Goal: Information Seeking & Learning: Understand process/instructions

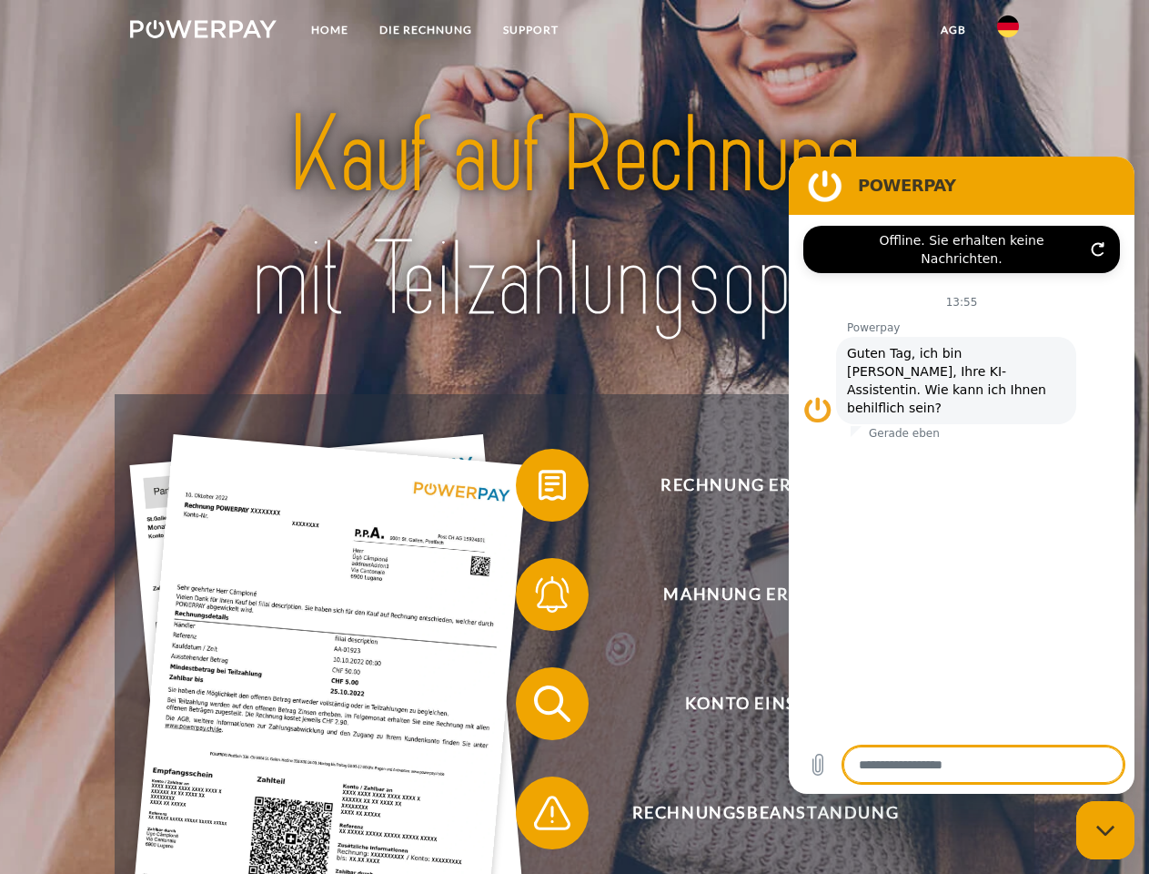
click at [203, 32] on img at bounding box center [203, 29] width 147 height 18
click at [1008, 32] on img at bounding box center [1008, 26] width 22 height 22
click at [953, 30] on link "agb" at bounding box center [954, 30] width 56 height 33
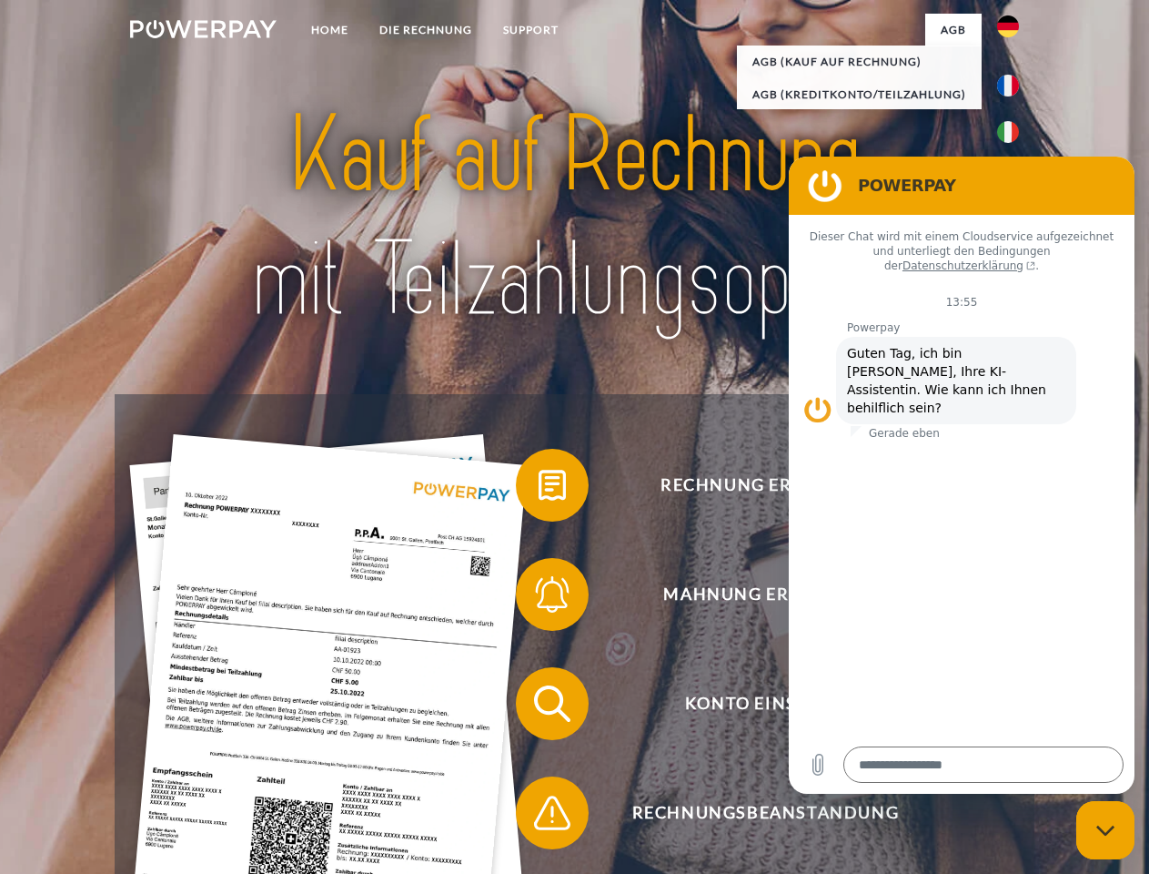
click at [539, 489] on span at bounding box center [525, 485] width 91 height 91
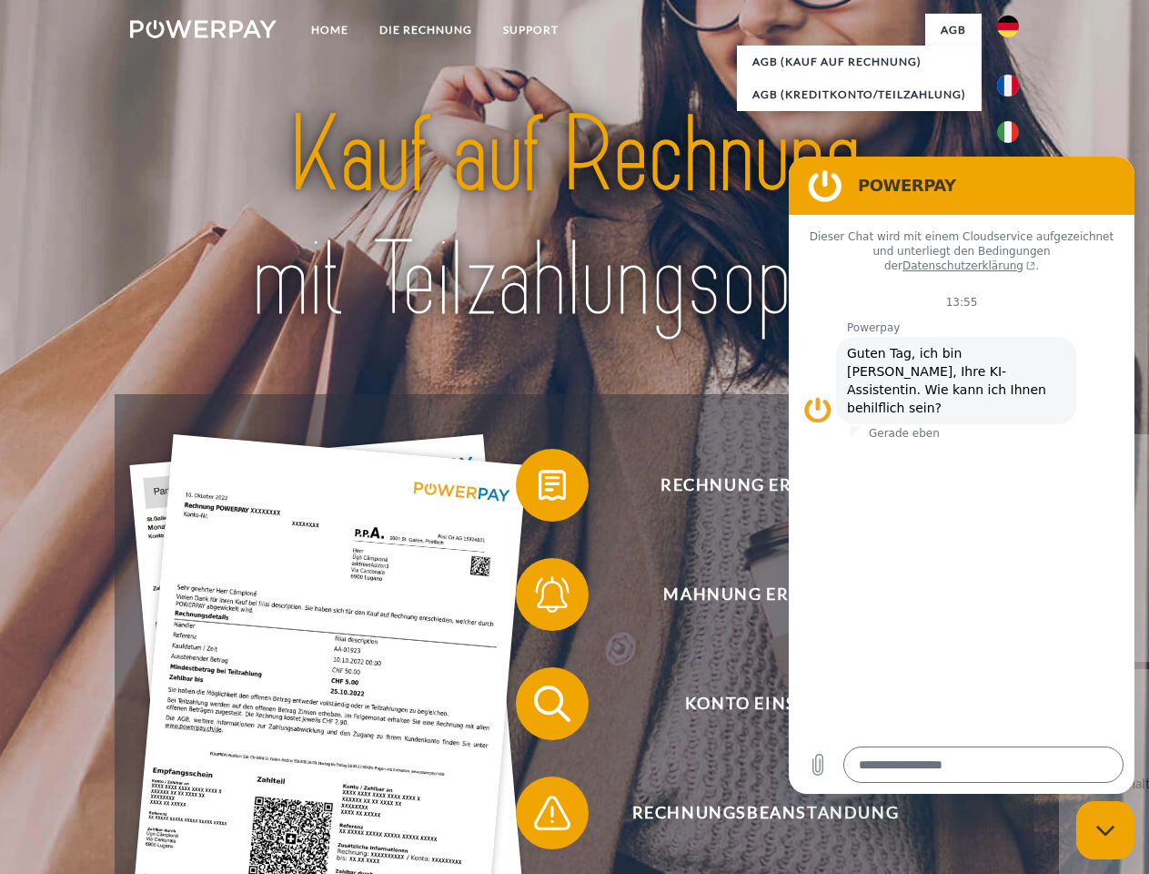
click at [539, 598] on span at bounding box center [525, 594] width 91 height 91
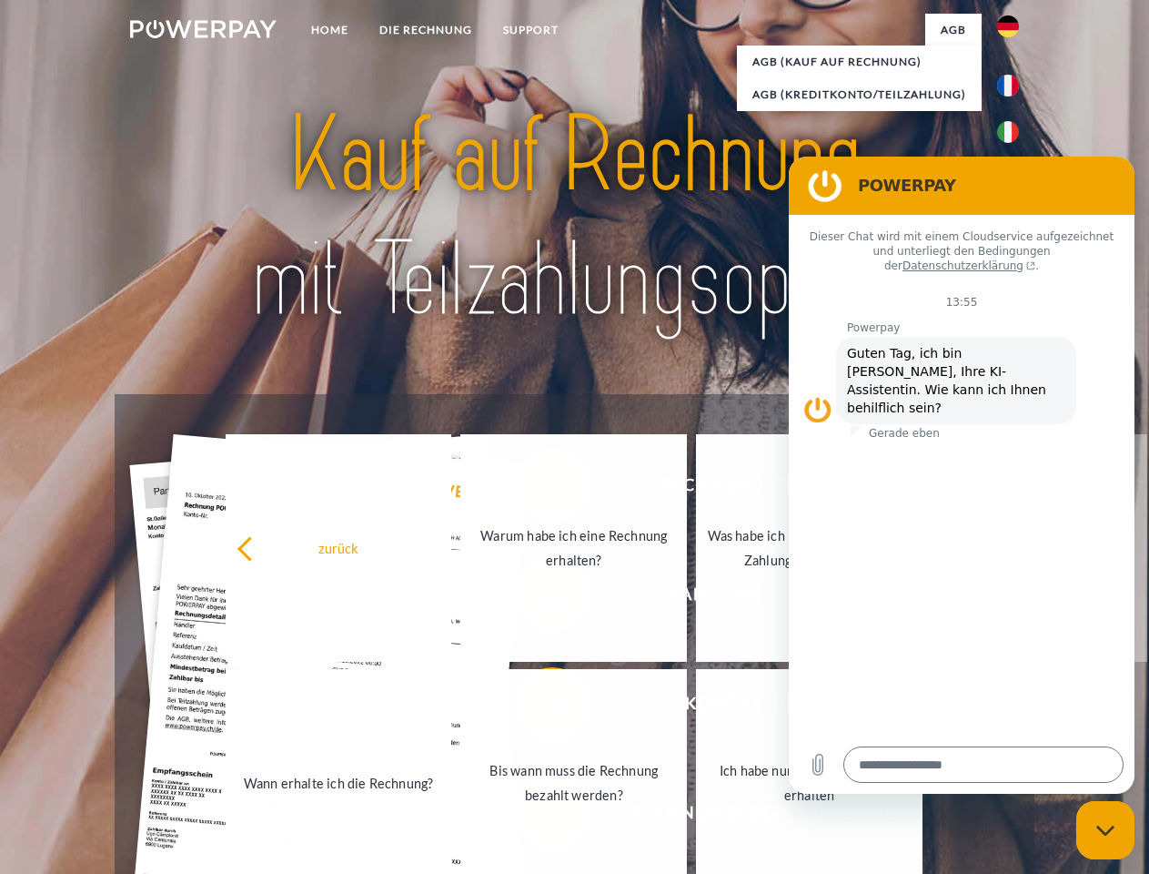
click at [539, 707] on link "Bis wann muss die Rechnung bezahlt werden?" at bounding box center [574, 783] width 227 height 228
click at [539, 816] on span at bounding box center [525, 812] width 91 height 91
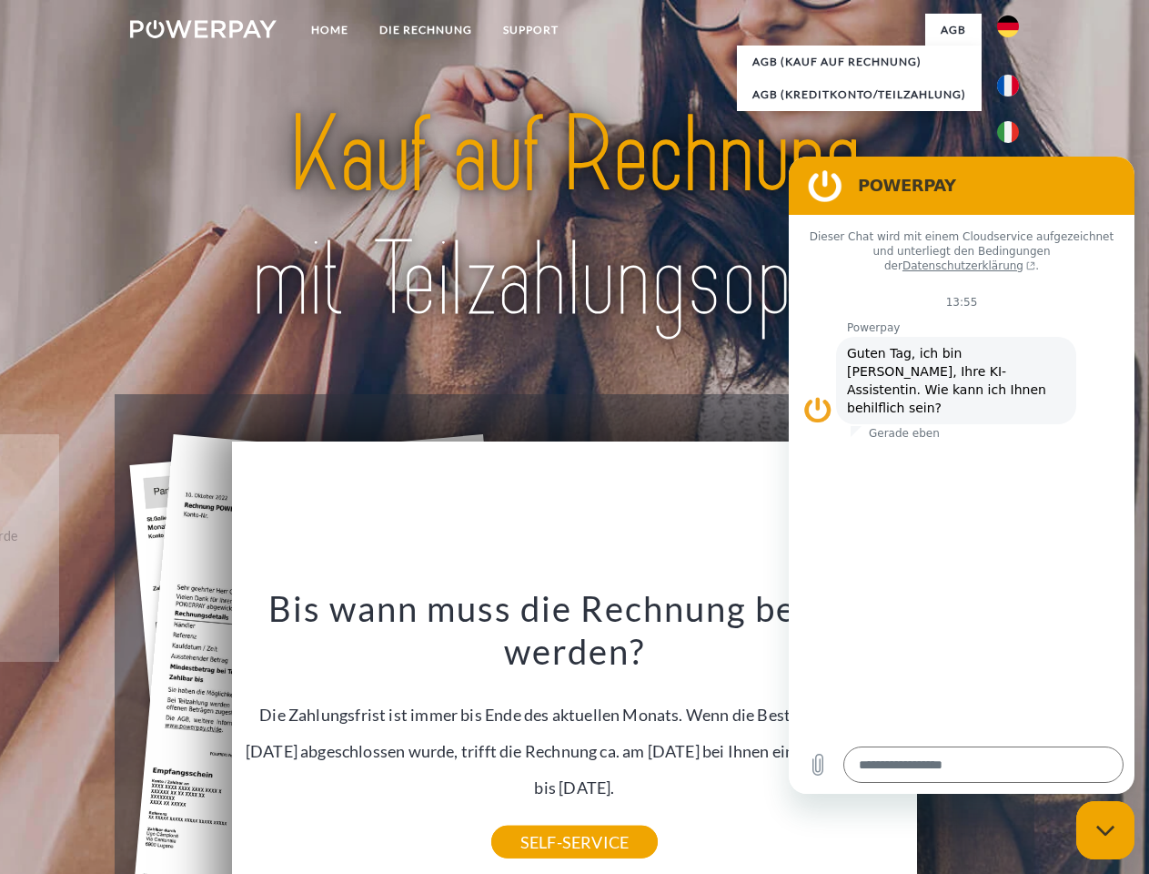
click at [1106, 830] on icon "Messaging-Fenster schließen" at bounding box center [1106, 831] width 19 height 12
type textarea "*"
